Goal: Information Seeking & Learning: Learn about a topic

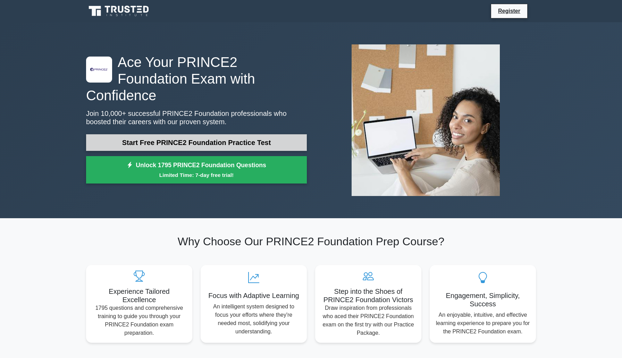
click at [208, 134] on link "Start Free PRINCE2 Foundation Practice Test" at bounding box center [196, 142] width 221 height 17
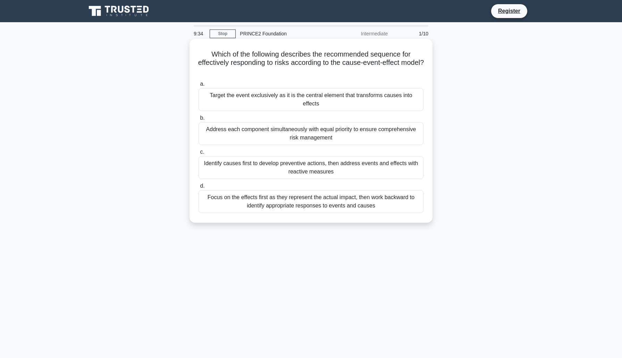
click at [296, 208] on div "Focus on the effects first as they represent the actual impact, then work backw…" at bounding box center [311, 201] width 225 height 23
click at [199, 189] on input "d. Focus on the effects first as they represent the actual impact, then work ba…" at bounding box center [199, 186] width 0 height 5
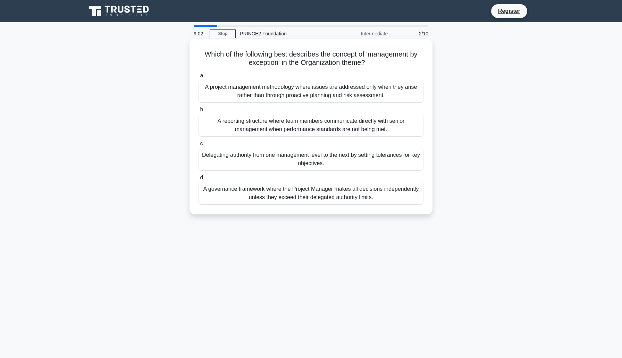
click at [305, 91] on div "A project management methodology where issues are addressed only when they aris…" at bounding box center [311, 91] width 225 height 23
click at [199, 78] on input "a. A project management methodology where issues are addressed only when they a…" at bounding box center [199, 76] width 0 height 5
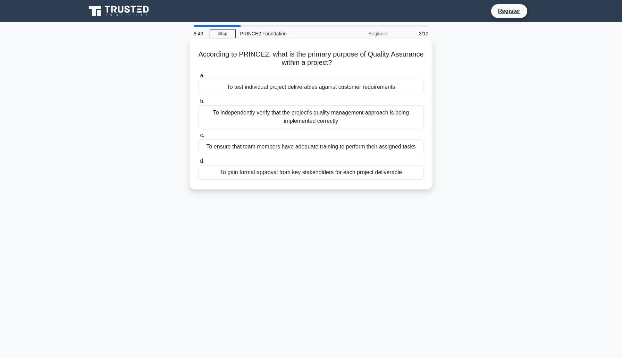
click at [315, 89] on div "To test individual project deliverables against customer requirements" at bounding box center [311, 87] width 225 height 15
click at [199, 78] on input "a. To test individual project deliverables against customer requirements" at bounding box center [199, 76] width 0 height 5
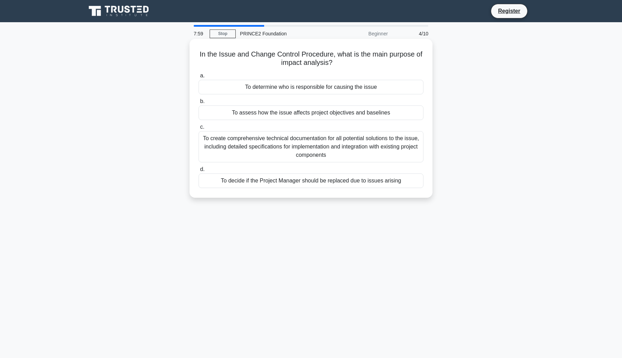
click at [312, 116] on div "To assess how the issue affects project objectives and baselines" at bounding box center [311, 113] width 225 height 15
click at [199, 104] on input "b. To assess how the issue affects project objectives and baselines" at bounding box center [199, 101] width 0 height 5
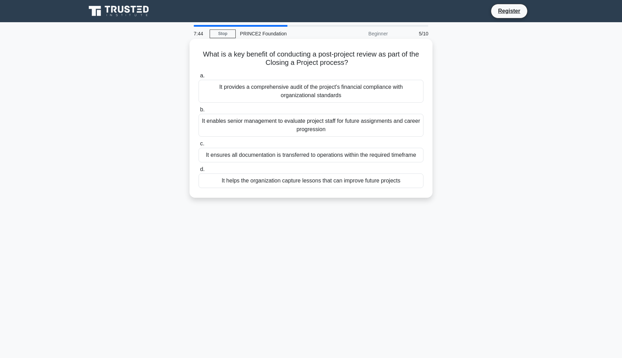
click at [332, 183] on div "It helps the organization capture lessons that can improve future projects" at bounding box center [311, 181] width 225 height 15
click at [199, 172] on input "d. It helps the organization capture lessons that can improve future projects" at bounding box center [199, 169] width 0 height 5
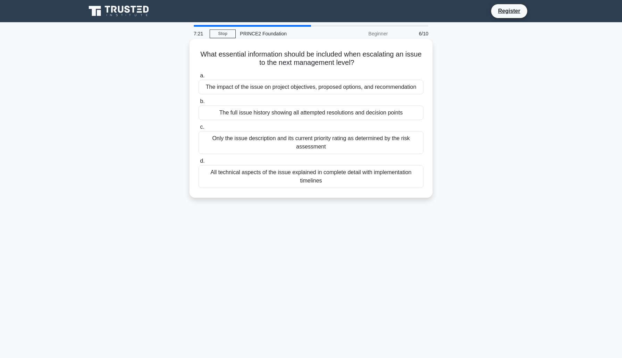
click at [309, 115] on div "The full issue history showing all attempted resolutions and decision points" at bounding box center [311, 113] width 225 height 15
click at [199, 104] on input "b. The full issue history showing all attempted resolutions and decision points" at bounding box center [199, 101] width 0 height 5
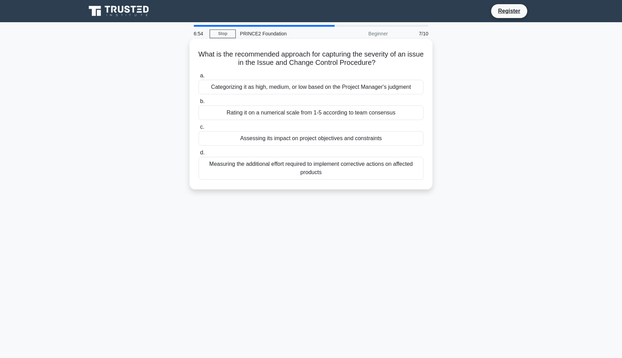
click at [323, 89] on div "Categorizing it as high, medium, or low based on the Project Manager's judgment" at bounding box center [311, 87] width 225 height 15
click at [199, 78] on input "a. Categorizing it as high, medium, or low based on the Project Manager's judgm…" at bounding box center [199, 76] width 0 height 5
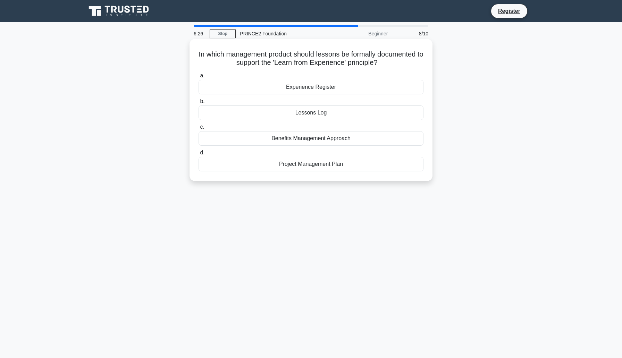
click at [312, 87] on div "Experience Register" at bounding box center [311, 87] width 225 height 15
click at [199, 78] on input "a. Experience Register" at bounding box center [199, 76] width 0 height 5
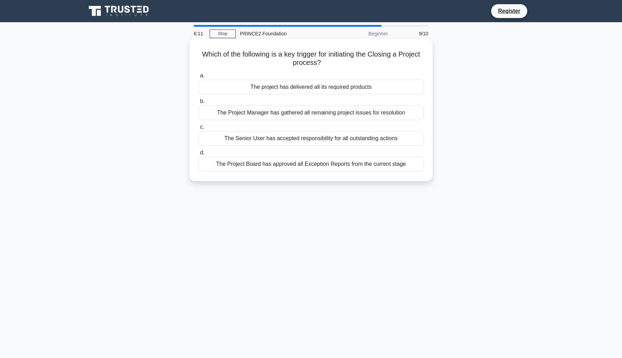
click at [334, 88] on div "The project has delivered all its required products" at bounding box center [311, 87] width 225 height 15
click at [199, 78] on input "a. The project has delivered all its required products" at bounding box center [199, 76] width 0 height 5
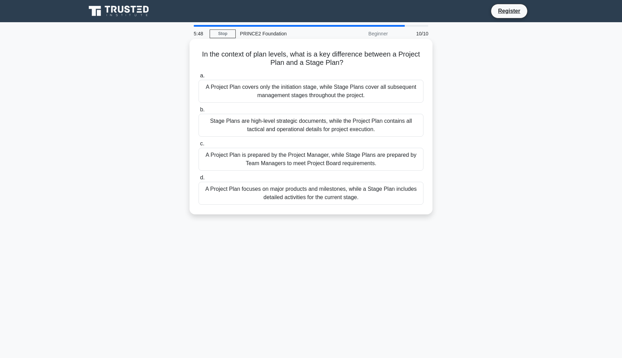
click at [330, 194] on div "A Project Plan focuses on major products and milestones, while a Stage Plan inc…" at bounding box center [311, 193] width 225 height 23
click at [199, 180] on input "d. A Project Plan focuses on major products and milestones, while a Stage Plan …" at bounding box center [199, 178] width 0 height 5
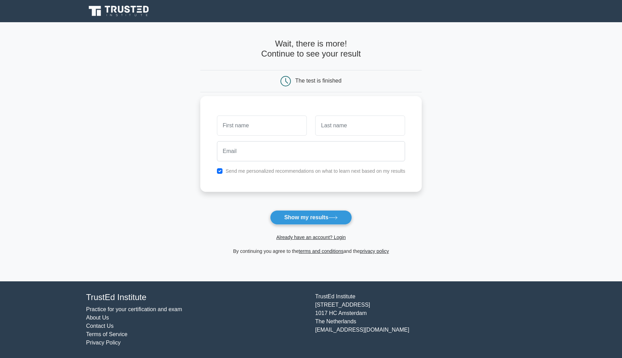
click at [274, 128] on input "text" at bounding box center [262, 126] width 90 height 20
type input "Sara"
click at [336, 126] on input "text" at bounding box center [360, 126] width 90 height 20
type input "Tahir"
click at [319, 156] on input "email" at bounding box center [311, 151] width 189 height 20
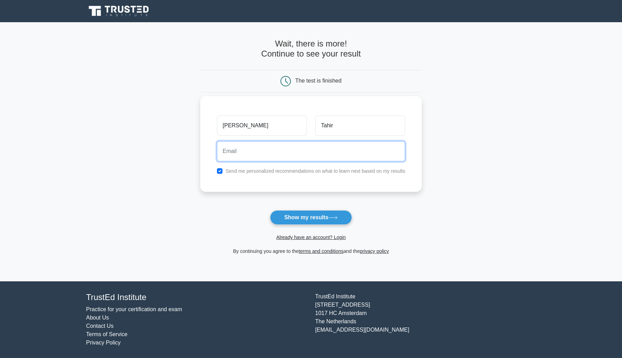
type input "saratahir34@gmail.com"
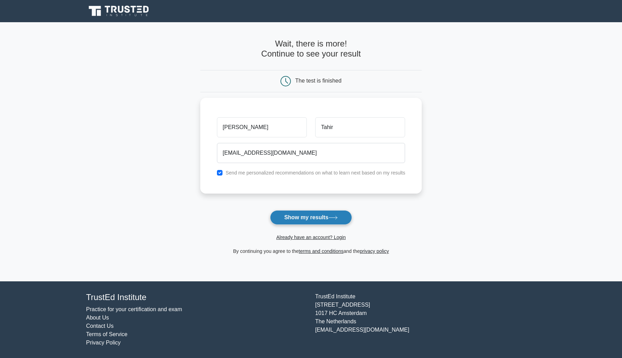
click at [322, 219] on button "Show my results" at bounding box center [311, 217] width 82 height 15
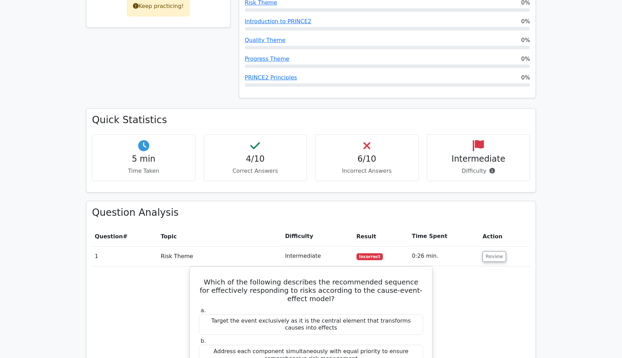
scroll to position [276, 0]
